Goal: Obtain resource: Download file/media

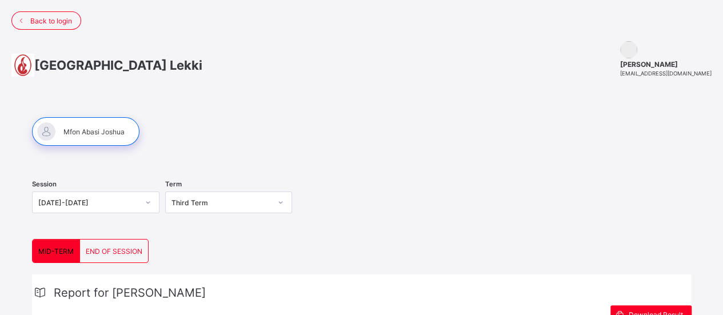
click at [130, 77] on div "[GEOGRAPHIC_DATA] [PERSON_NAME] [EMAIL_ADDRESS][DOMAIN_NAME]" at bounding box center [361, 59] width 723 height 59
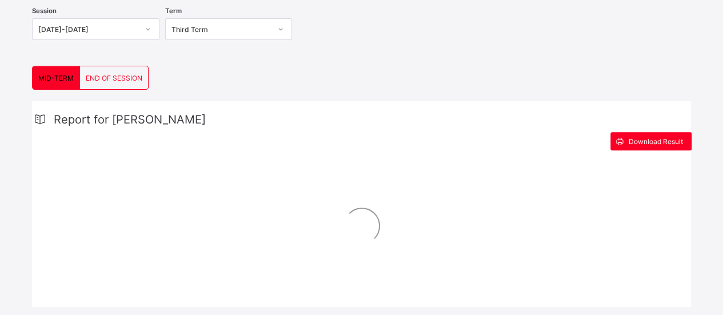
scroll to position [192, 0]
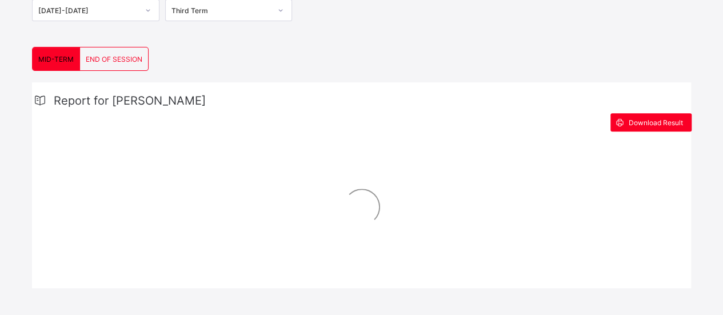
click at [129, 13] on div "[DATE]-[DATE]" at bounding box center [85, 10] width 105 height 16
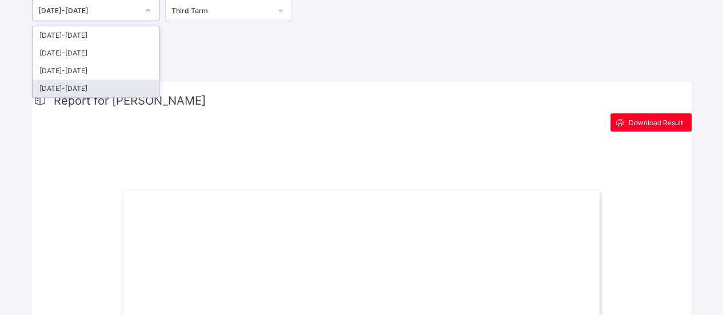
click at [201, 59] on div "MID-TERM END OF SESSION MID-TERM END OF SESSION Report for [PERSON_NAME] Downlo…" at bounding box center [361, 319] width 659 height 545
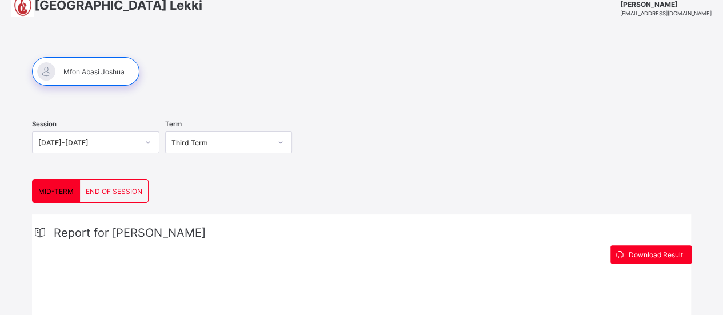
scroll to position [58, 0]
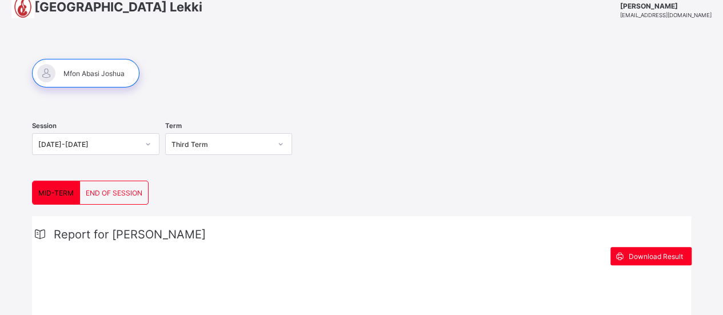
click at [230, 147] on div "Third Term" at bounding box center [218, 144] width 105 height 16
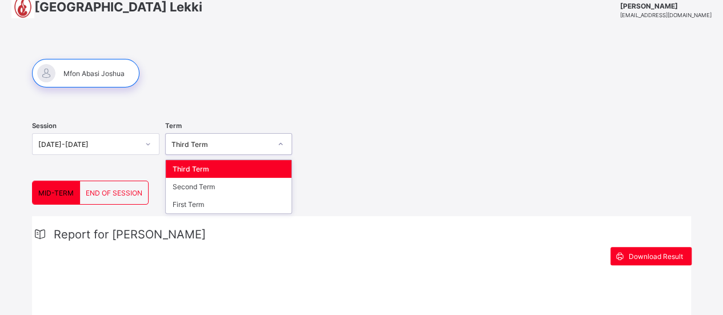
click at [230, 147] on div "Third Term" at bounding box center [218, 144] width 105 height 16
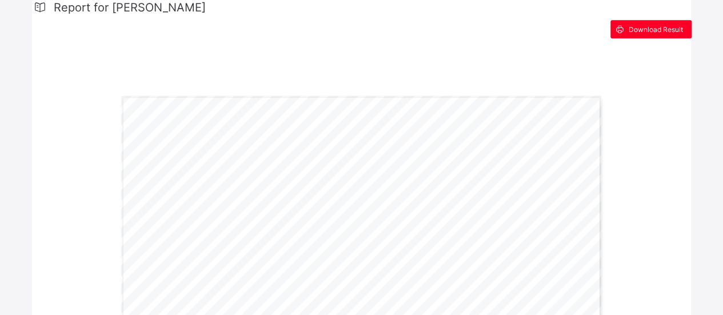
scroll to position [275, 0]
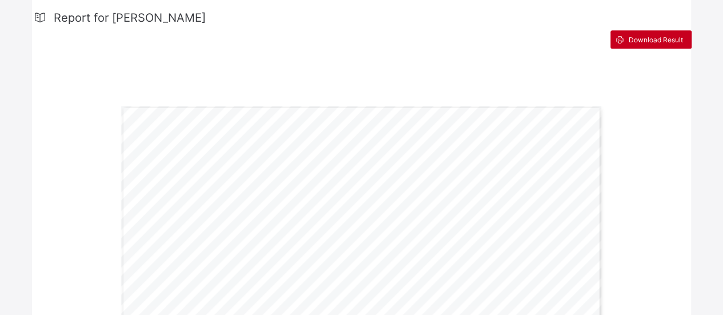
click at [643, 31] on div "Download Result" at bounding box center [651, 39] width 81 height 18
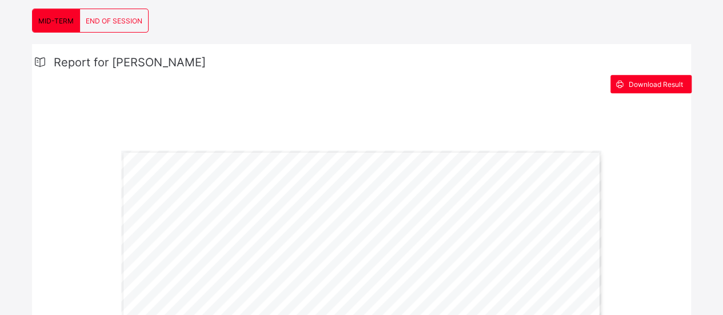
scroll to position [182, 0]
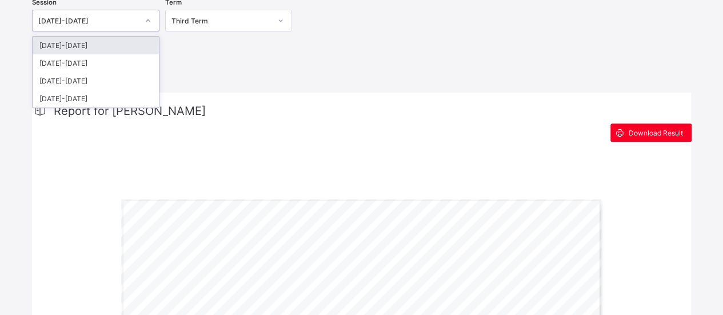
click at [125, 28] on div "[DATE]-[DATE]" at bounding box center [95, 21] width 127 height 22
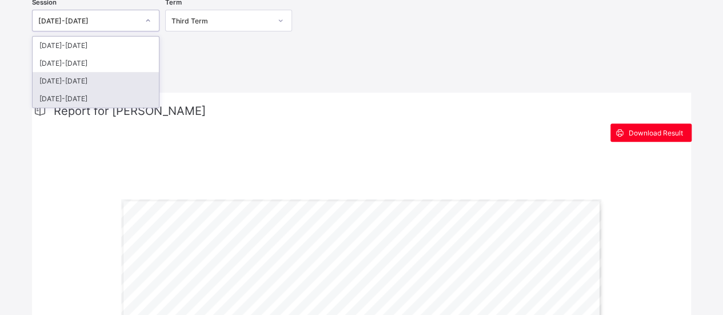
click at [133, 93] on div "[DATE]-[DATE]" at bounding box center [96, 99] width 126 height 18
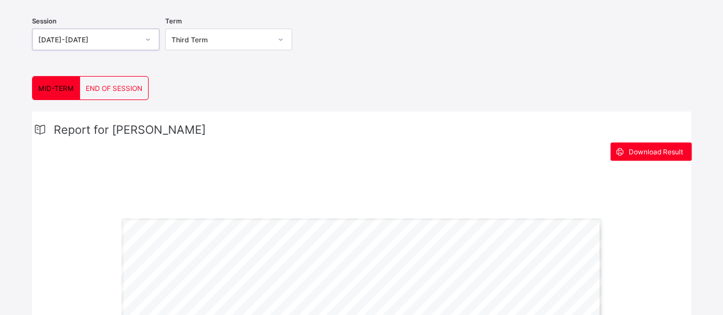
scroll to position [161, 0]
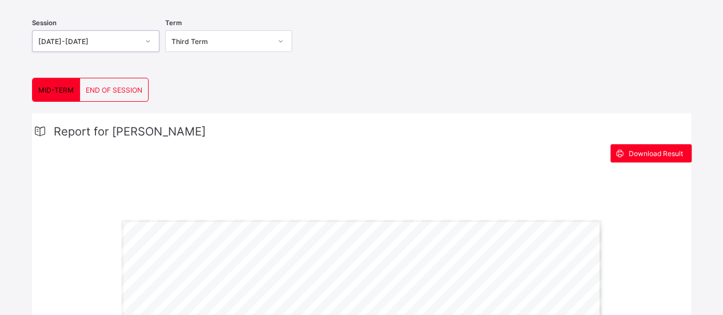
click at [50, 86] on span "MID-TERM" at bounding box center [55, 90] width 35 height 9
click at [91, 42] on div "[DATE]-[DATE]" at bounding box center [88, 41] width 100 height 9
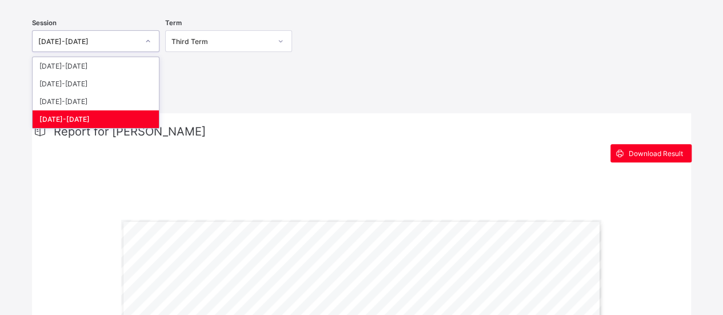
click at [91, 117] on div "[DATE]-[DATE]" at bounding box center [96, 119] width 126 height 18
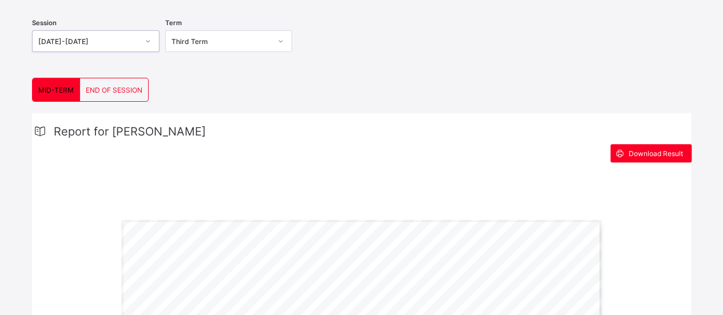
click at [196, 52] on div "Term Third Term" at bounding box center [228, 42] width 127 height 47
click at [196, 51] on div "Term Third Term" at bounding box center [228, 42] width 127 height 47
click at [194, 46] on div "Third Term" at bounding box center [218, 41] width 105 height 16
click at [215, 67] on div "Third Term" at bounding box center [229, 66] width 126 height 18
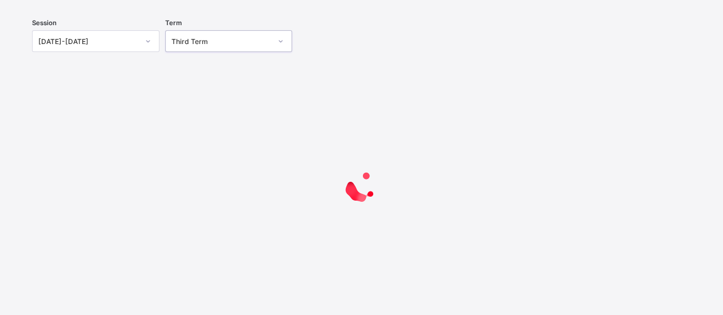
click at [94, 43] on div "[DATE]-[DATE]" at bounding box center [85, 41] width 105 height 16
drag, startPoint x: 354, startPoint y: 33, endPoint x: 285, endPoint y: 38, distance: 69.4
click at [355, 33] on div "Session [DATE]-[DATE] Term Third Term" at bounding box center [361, 42] width 659 height 70
click at [253, 43] on div "Third Term" at bounding box center [222, 41] width 100 height 9
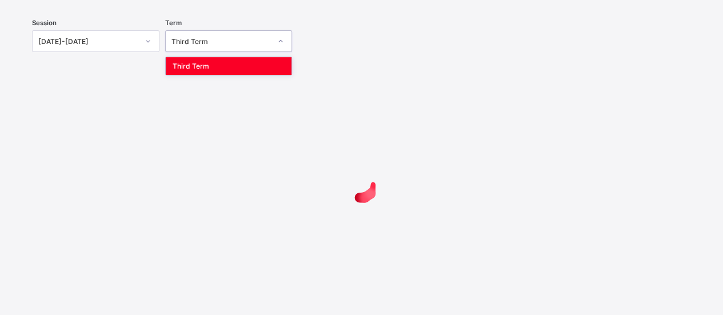
click at [125, 39] on div "[DATE]-[DATE]" at bounding box center [88, 41] width 100 height 9
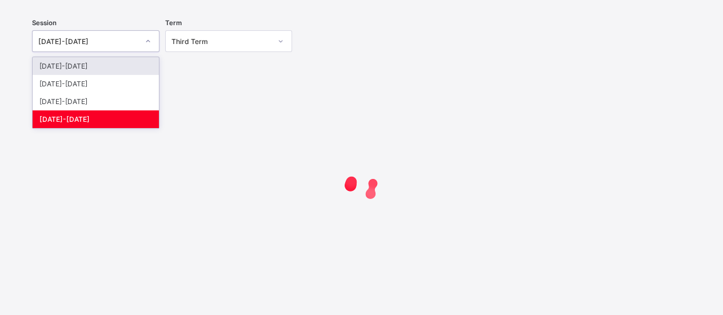
click at [333, 25] on div "Session option [DATE]-[DATE], selected. option [DATE]-[DATE] focused, 1 of 4. 4…" at bounding box center [361, 125] width 700 height 373
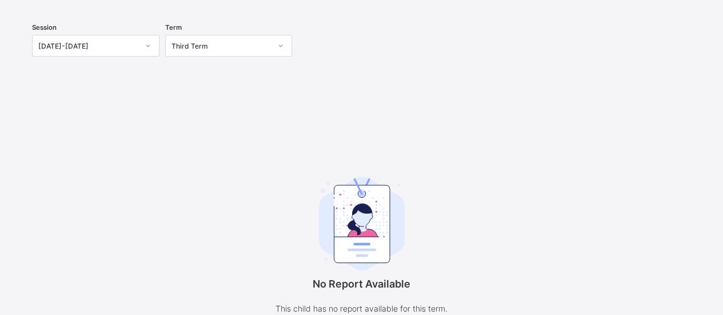
scroll to position [150, 0]
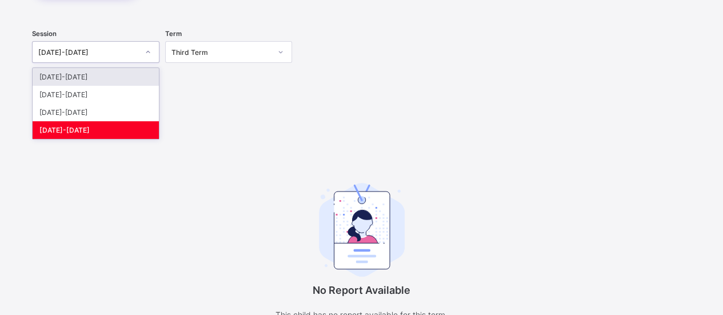
click at [113, 46] on div "[DATE]-[DATE]" at bounding box center [85, 52] width 105 height 16
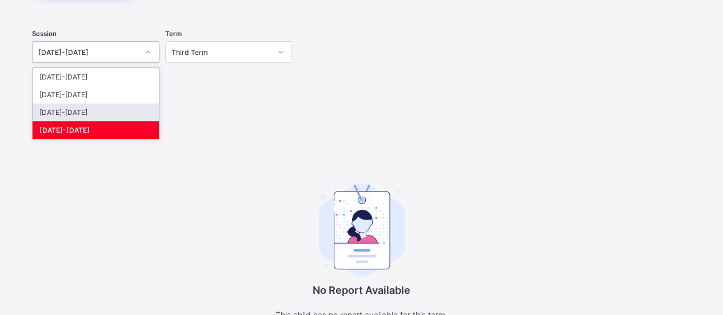
click at [104, 105] on div "[DATE]-[DATE]" at bounding box center [96, 112] width 126 height 18
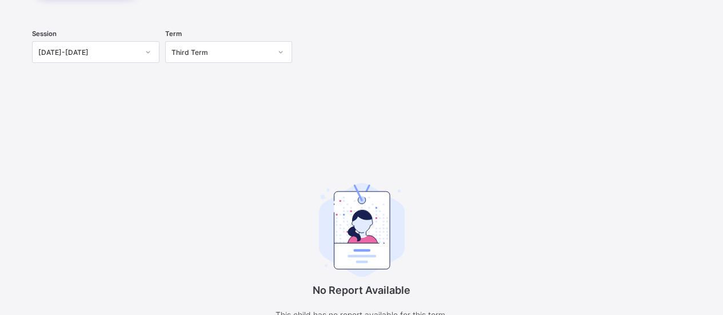
click at [184, 61] on div "Term Third Term" at bounding box center [228, 53] width 127 height 47
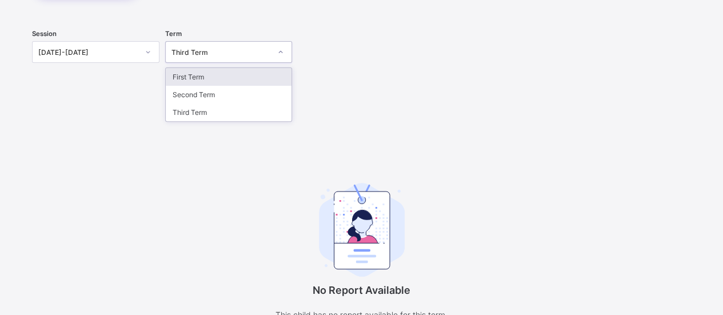
click at [188, 58] on div "Third Term" at bounding box center [228, 52] width 127 height 22
click at [137, 115] on div "Session [DATE]-[DATE] Term option Third Term, selected. option First Term focus…" at bounding box center [361, 181] width 659 height 326
click at [228, 57] on div "Third Term" at bounding box center [218, 52] width 105 height 16
click at [356, 65] on div "Session [DATE]-[DATE] Term option Third Term, selected. option First Term focus…" at bounding box center [361, 53] width 659 height 70
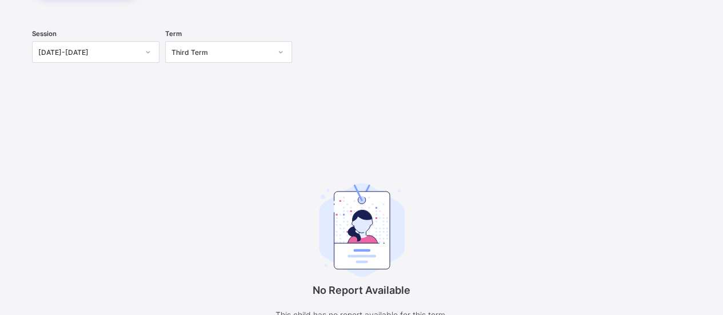
click at [512, 68] on div "Session [DATE]-[DATE] Term Third Term" at bounding box center [361, 53] width 659 height 70
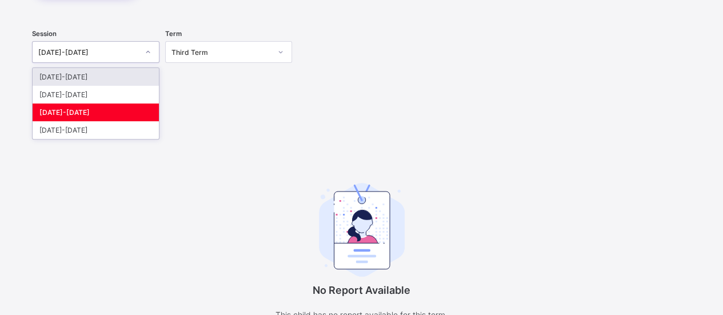
click at [128, 52] on div "[DATE]-[DATE]" at bounding box center [88, 52] width 100 height 9
click at [103, 110] on div "[DATE]-[DATE]" at bounding box center [96, 112] width 126 height 18
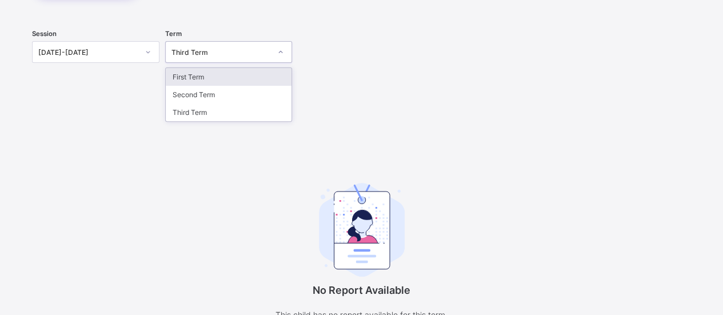
click at [208, 42] on div "Third Term" at bounding box center [228, 52] width 127 height 22
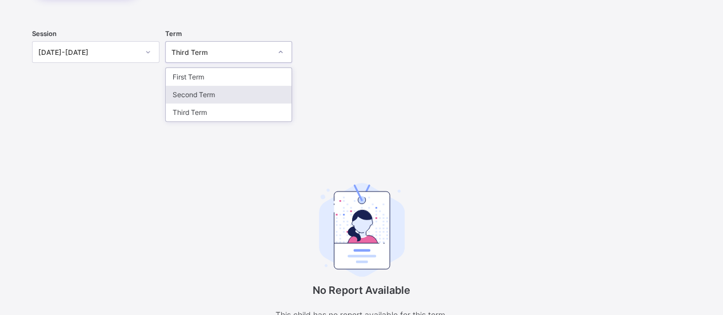
click at [182, 97] on div "Second Term" at bounding box center [229, 95] width 126 height 18
click at [200, 59] on div "Second Term" at bounding box center [228, 52] width 127 height 22
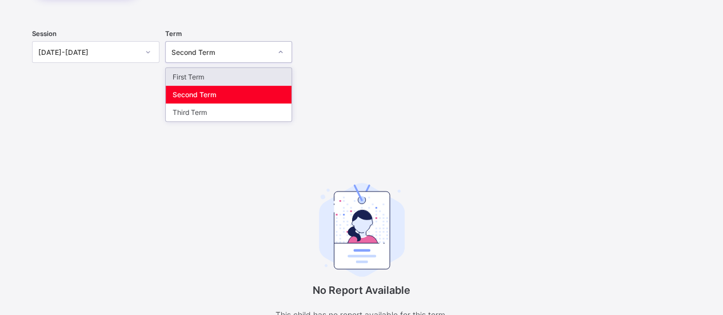
click at [222, 74] on div "First Term" at bounding box center [229, 77] width 126 height 18
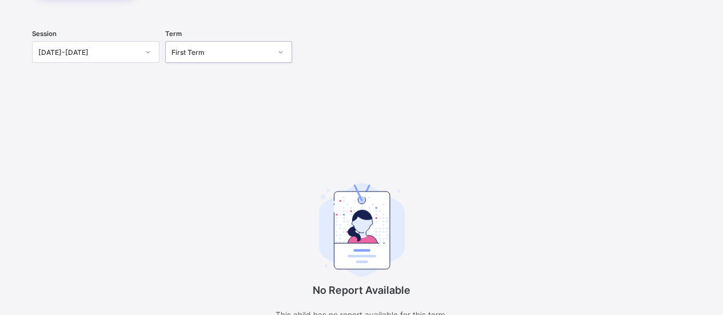
click at [145, 53] on div at bounding box center [147, 52] width 19 height 18
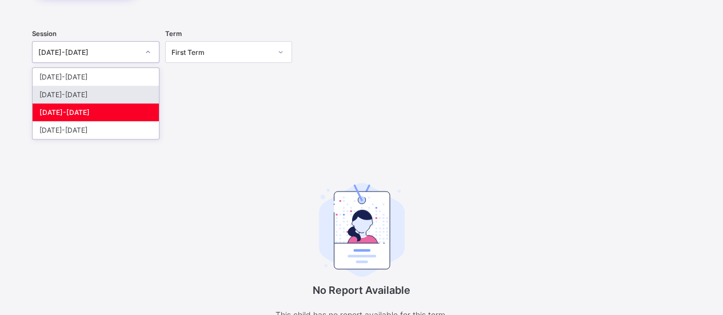
click at [131, 92] on div "[DATE]-[DATE]" at bounding box center [96, 95] width 126 height 18
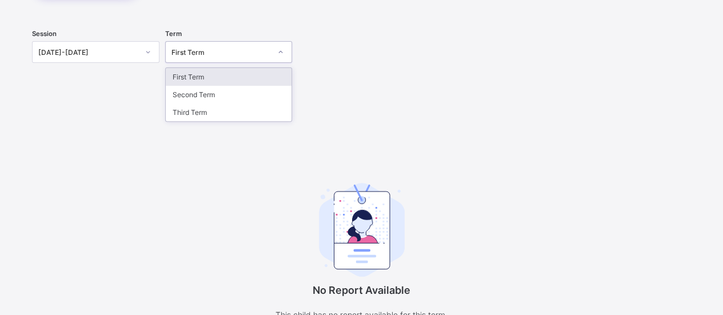
click at [182, 56] on div "First Term" at bounding box center [218, 52] width 105 height 16
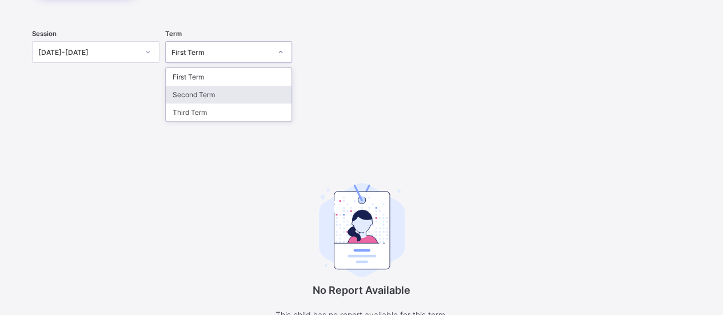
click at [193, 87] on div "Second Term" at bounding box center [229, 95] width 126 height 18
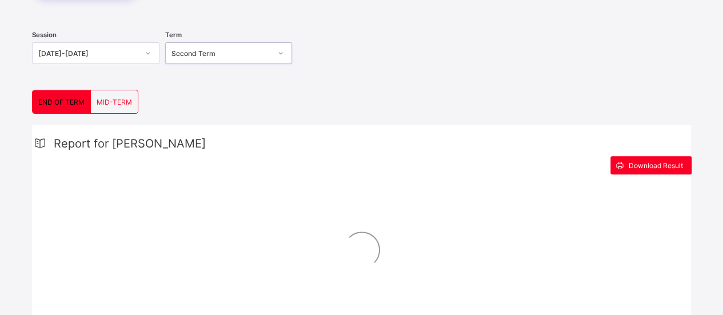
scroll to position [148, 0]
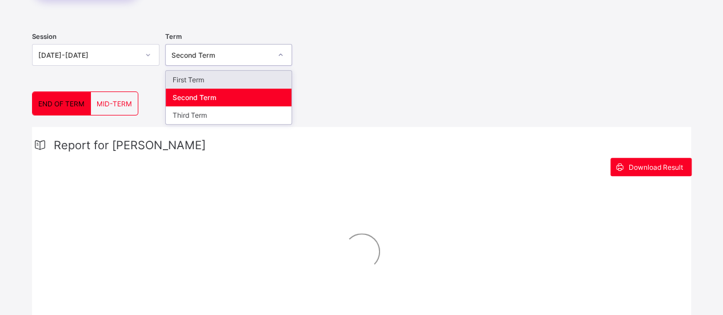
click at [221, 51] on div "Second Term" at bounding box center [222, 55] width 100 height 9
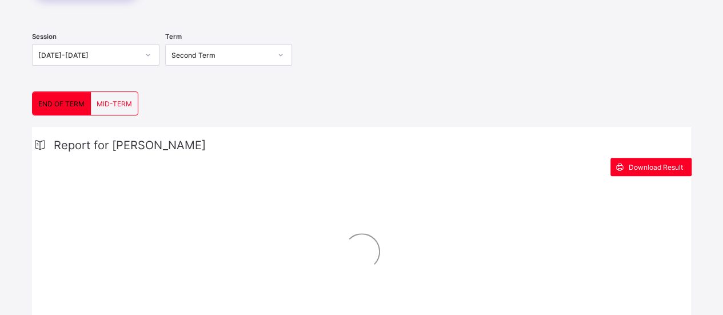
click at [311, 70] on div "Session [DATE]-[DATE] Term Second Term" at bounding box center [361, 56] width 659 height 70
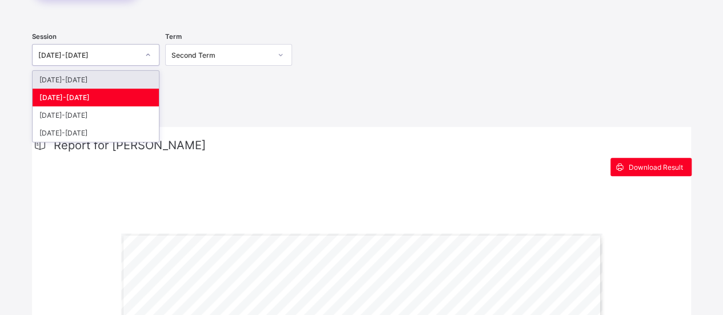
click at [142, 49] on div at bounding box center [147, 55] width 19 height 18
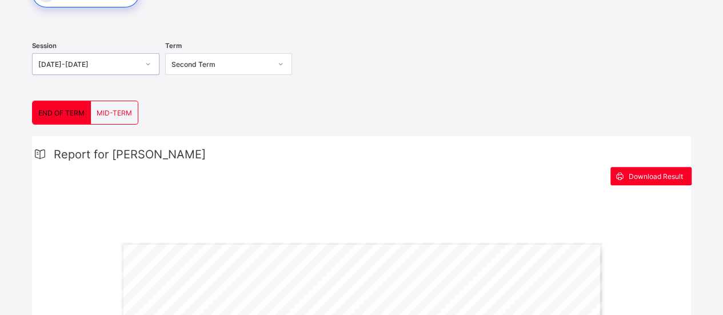
scroll to position [136, 0]
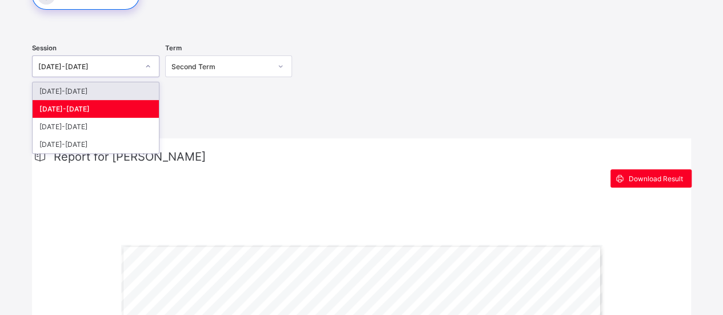
click at [157, 65] on div at bounding box center [147, 66] width 19 height 18
click at [210, 67] on div "Second Term" at bounding box center [222, 66] width 100 height 9
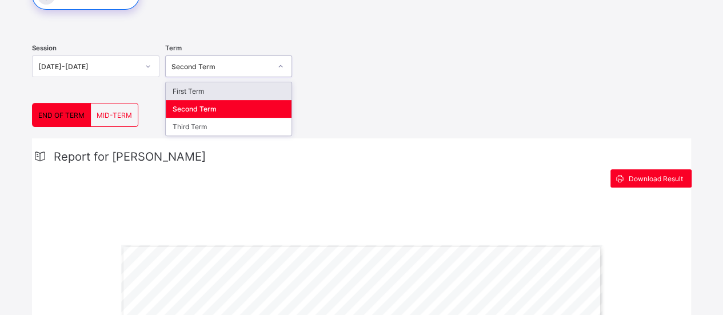
click at [221, 89] on div "First Term" at bounding box center [229, 91] width 126 height 18
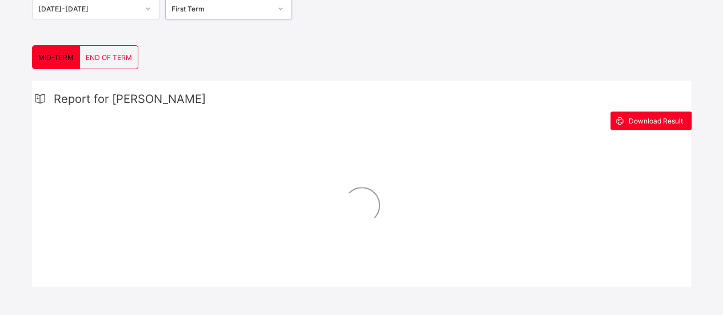
scroll to position [192, 0]
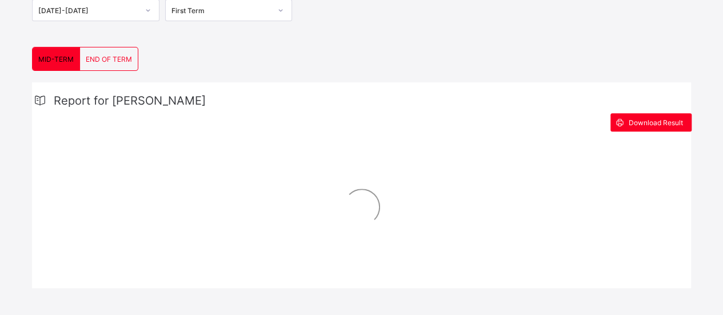
click at [350, 174] on div "Report for [PERSON_NAME] Download Result" at bounding box center [361, 185] width 659 height 206
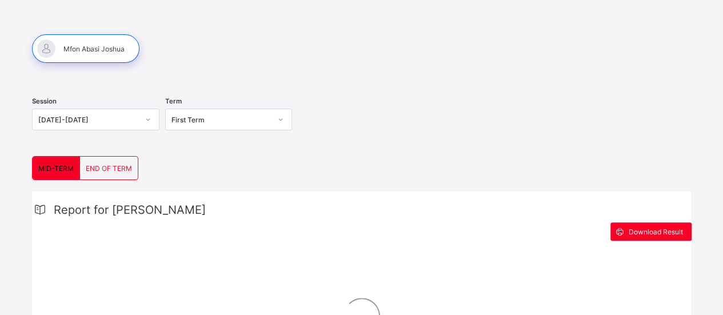
scroll to position [82, 0]
drag, startPoint x: 177, startPoint y: 62, endPoint x: 199, endPoint y: 85, distance: 32.0
click at [177, 62] on div at bounding box center [361, 49] width 659 height 29
